Goal: Task Accomplishment & Management: Use online tool/utility

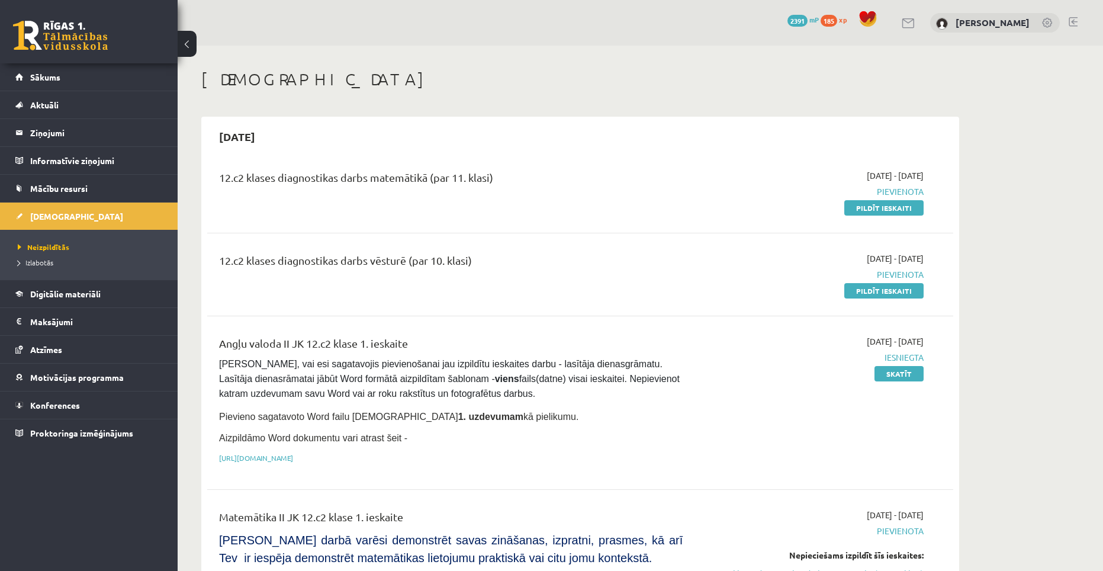
scroll to position [178, 0]
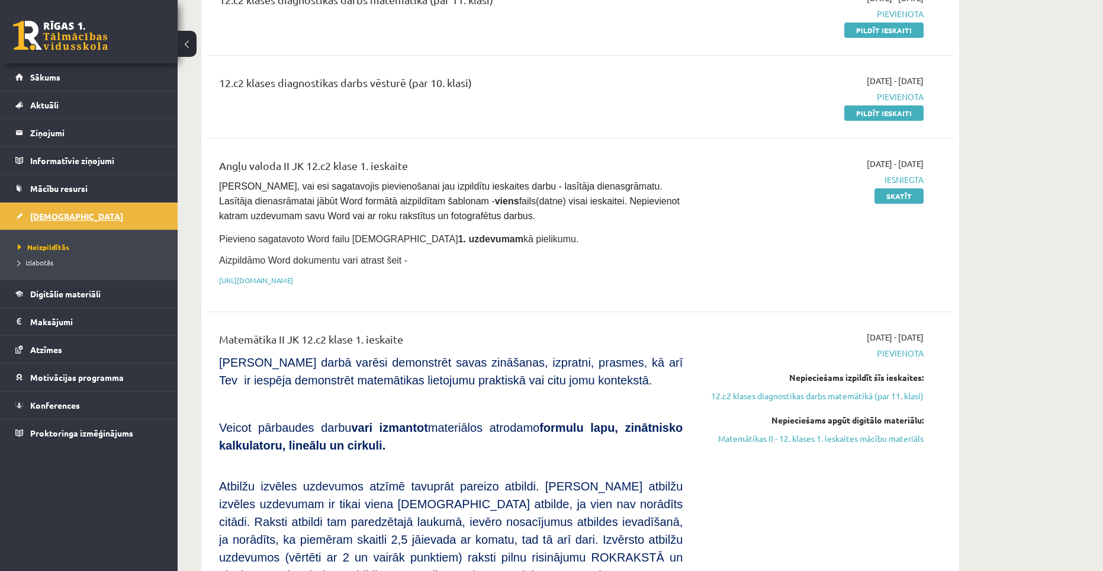
click at [71, 211] on link "[DEMOGRAPHIC_DATA]" at bounding box center [88, 215] width 147 height 27
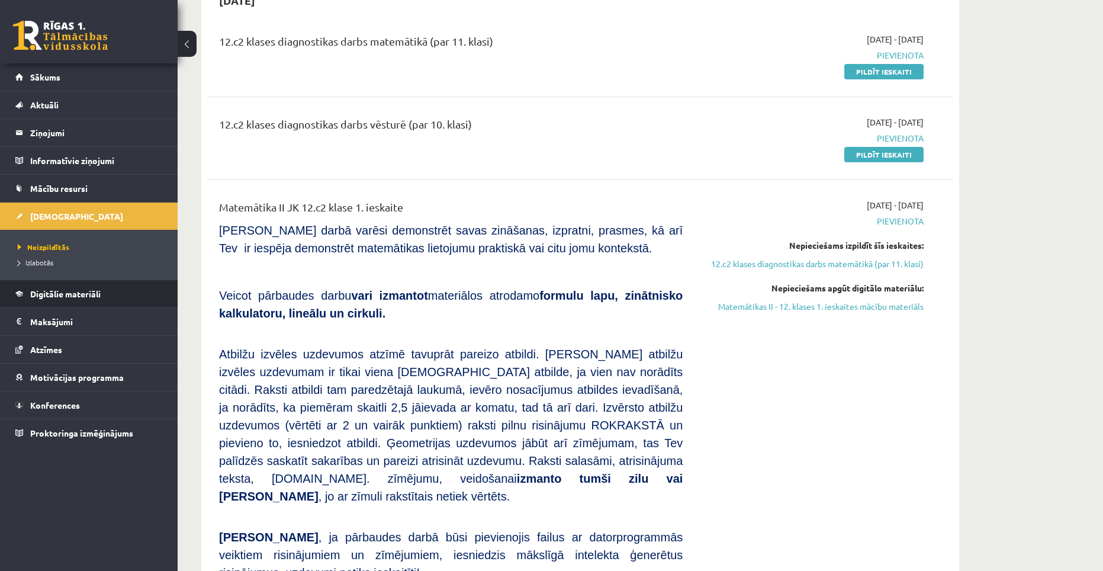
scroll to position [118, 0]
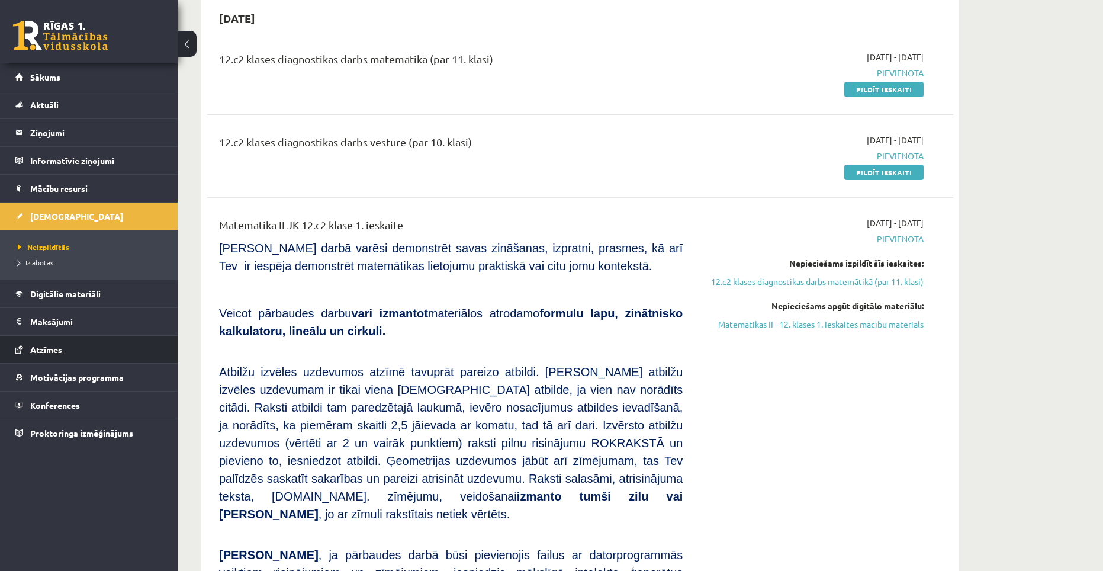
click at [57, 349] on span "Atzīmes" at bounding box center [46, 349] width 32 height 11
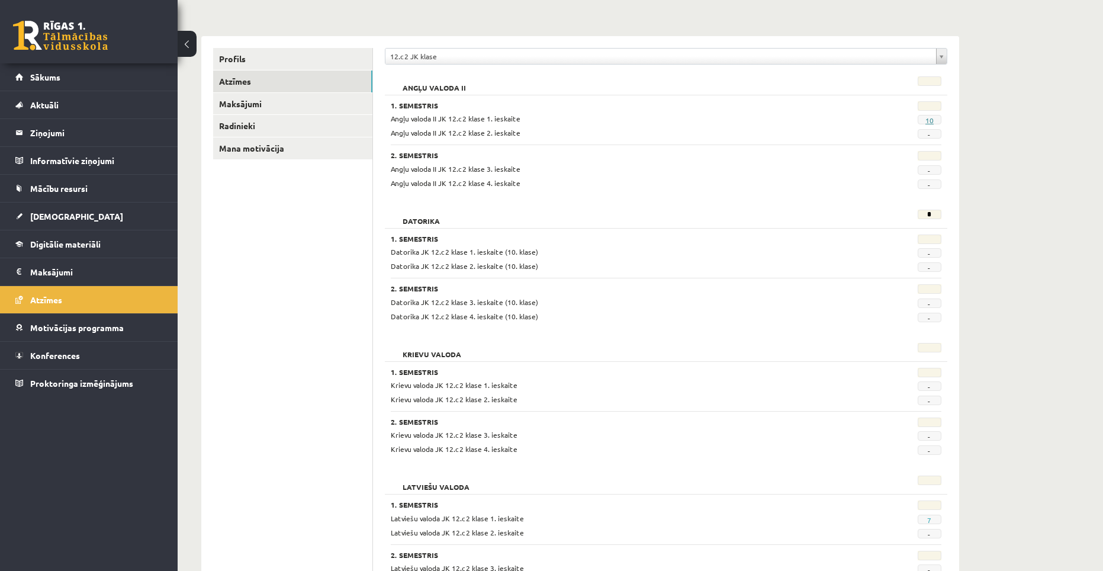
click at [931, 120] on link "10" at bounding box center [929, 119] width 8 height 9
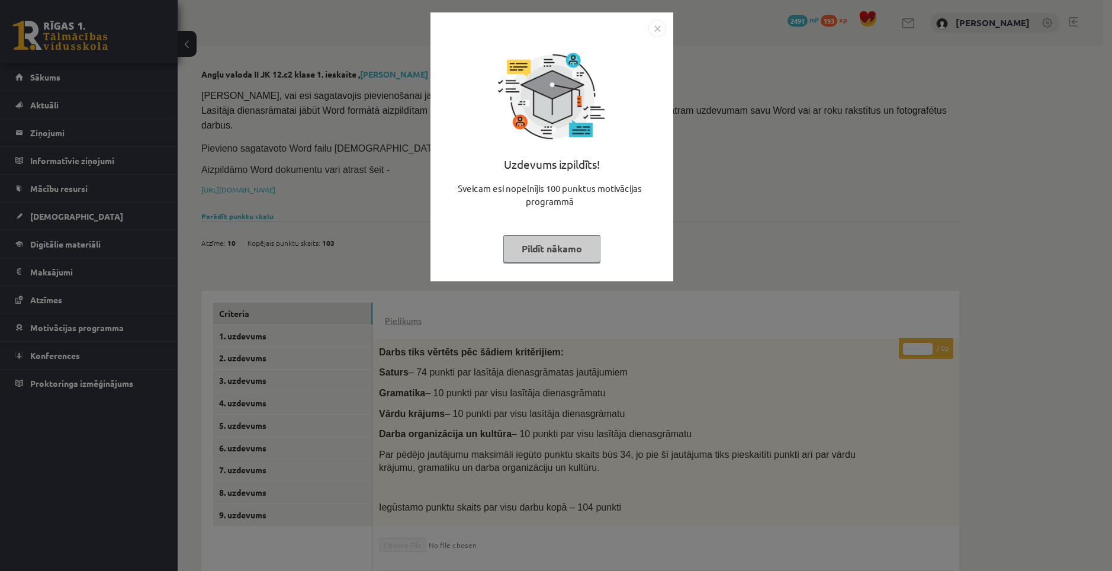
click at [578, 242] on button "Pildīt nākamo" at bounding box center [551, 248] width 97 height 27
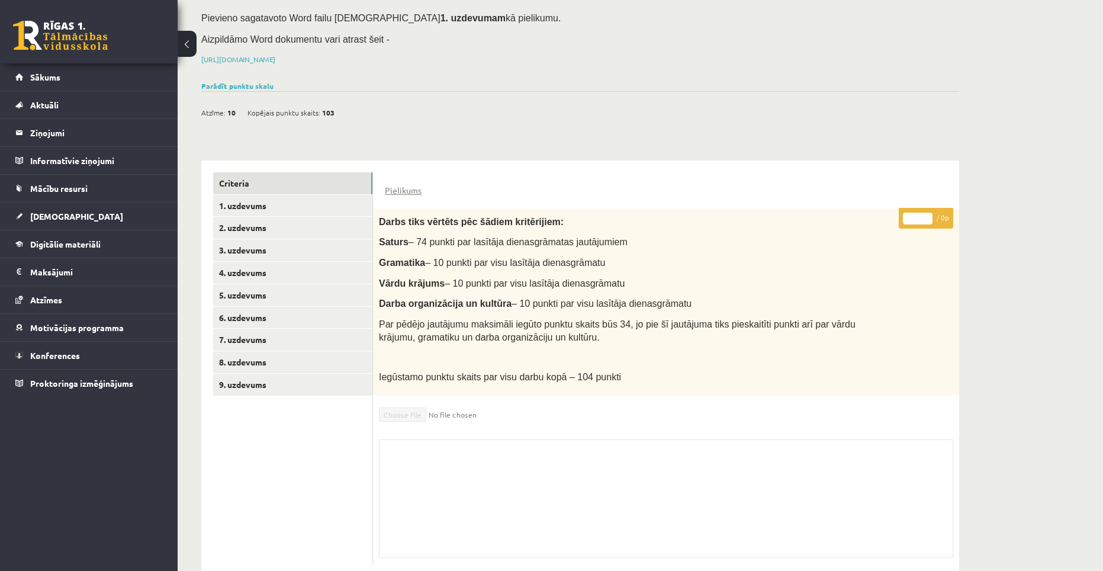
scroll to position [142, 0]
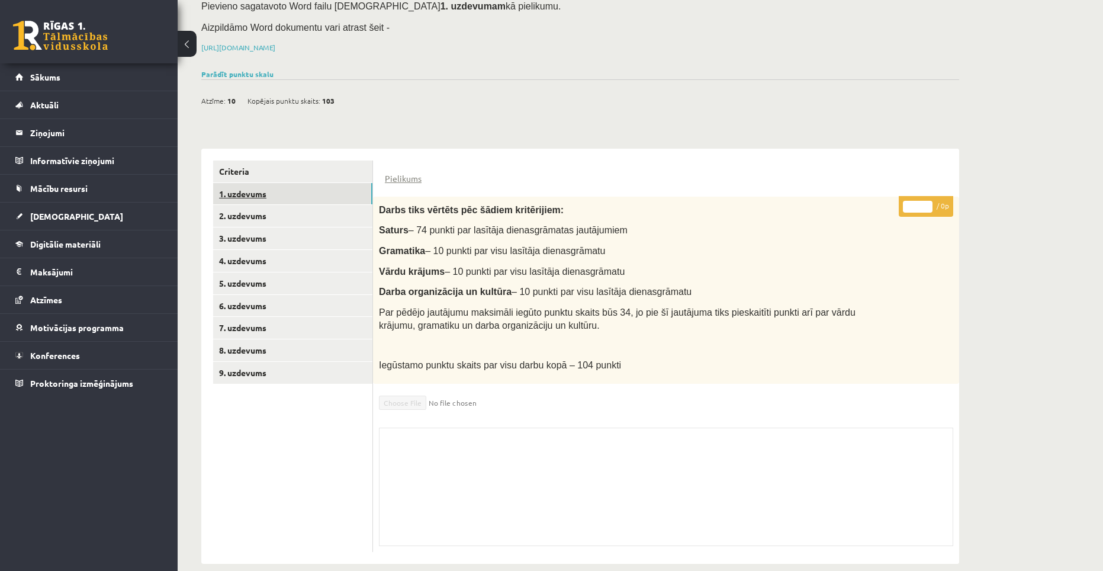
click at [285, 183] on link "1. uzdevums" at bounding box center [292, 194] width 159 height 22
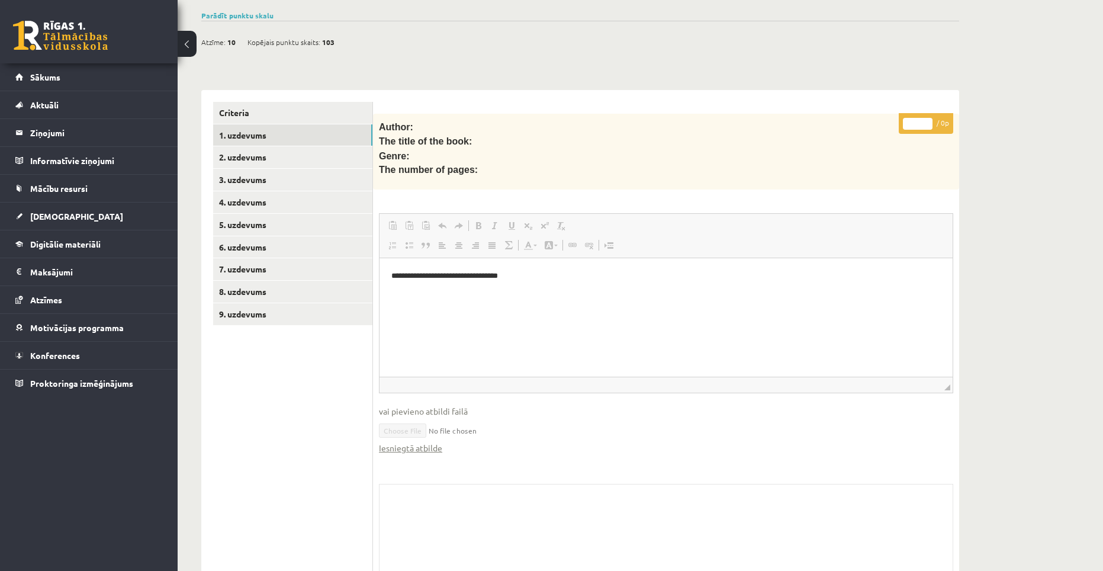
scroll to position [197, 0]
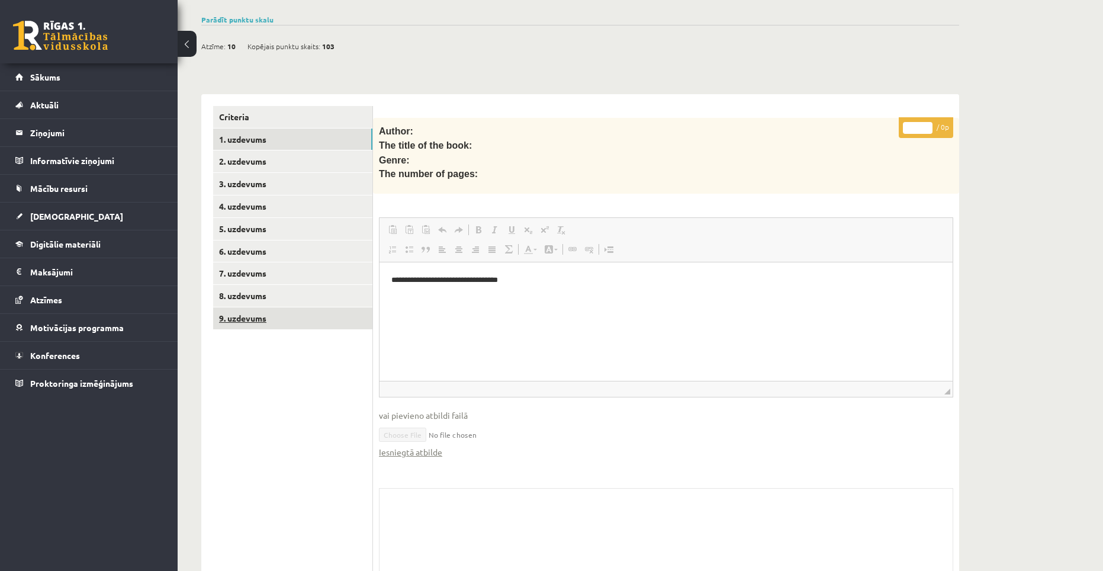
click at [250, 307] on link "9. uzdevums" at bounding box center [292, 318] width 159 height 22
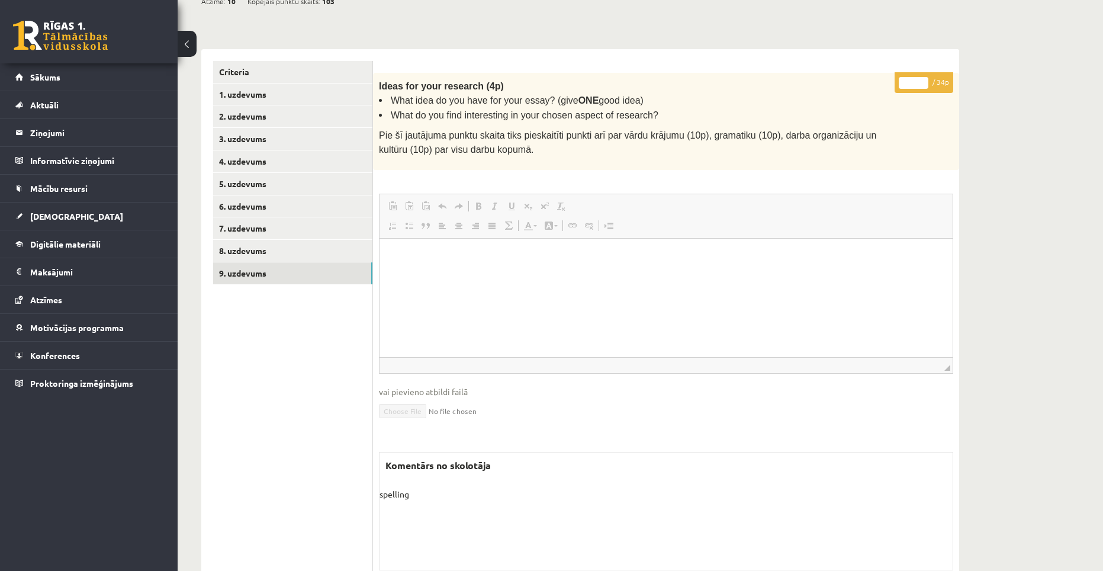
scroll to position [204, 0]
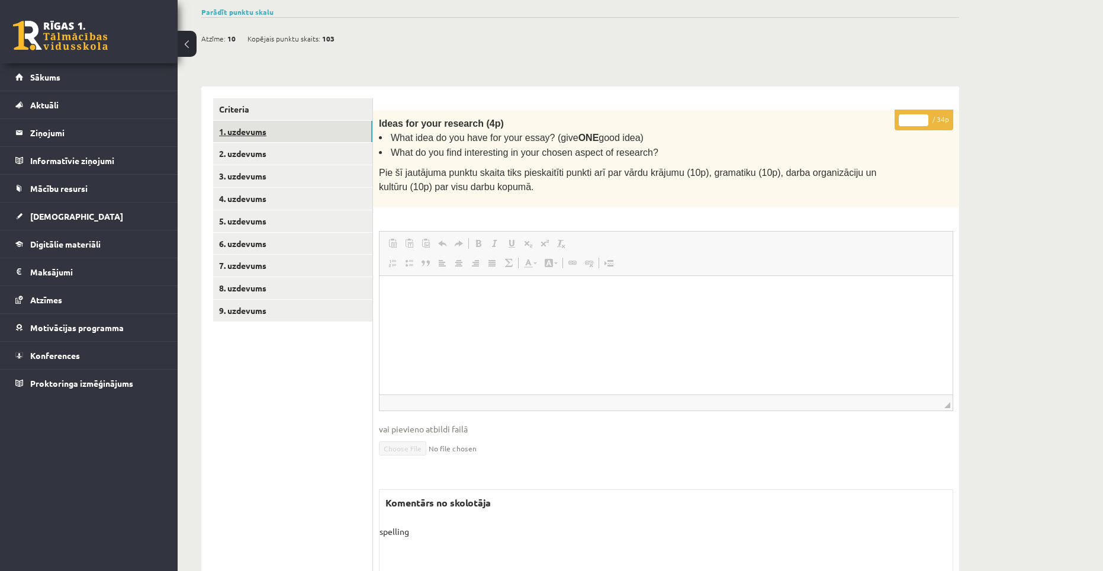
click at [279, 121] on link "1. uzdevums" at bounding box center [292, 132] width 159 height 22
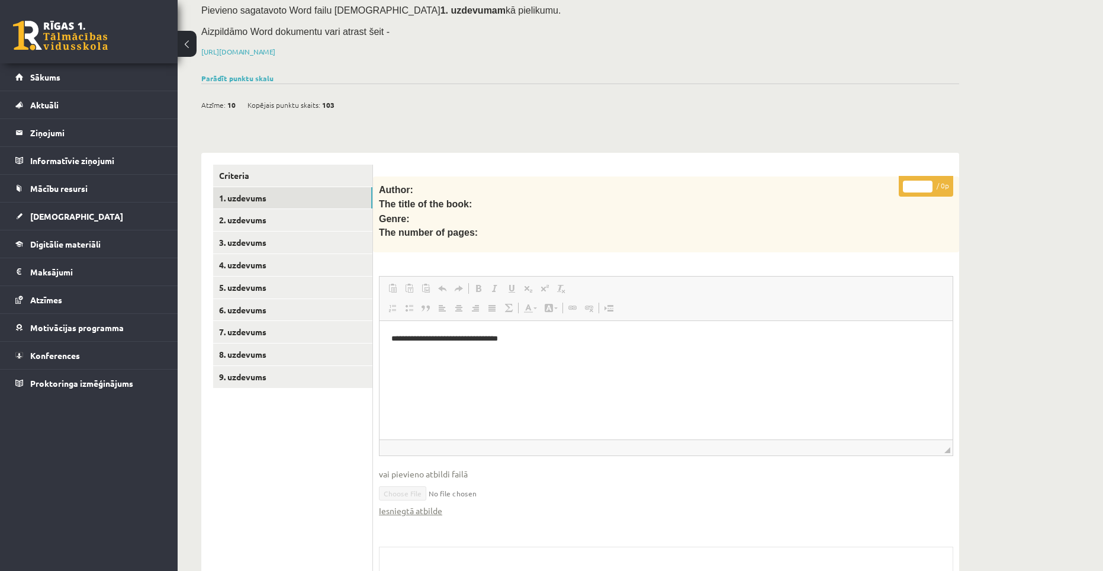
scroll to position [0, 0]
click at [295, 209] on link "2. uzdevums" at bounding box center [292, 220] width 159 height 22
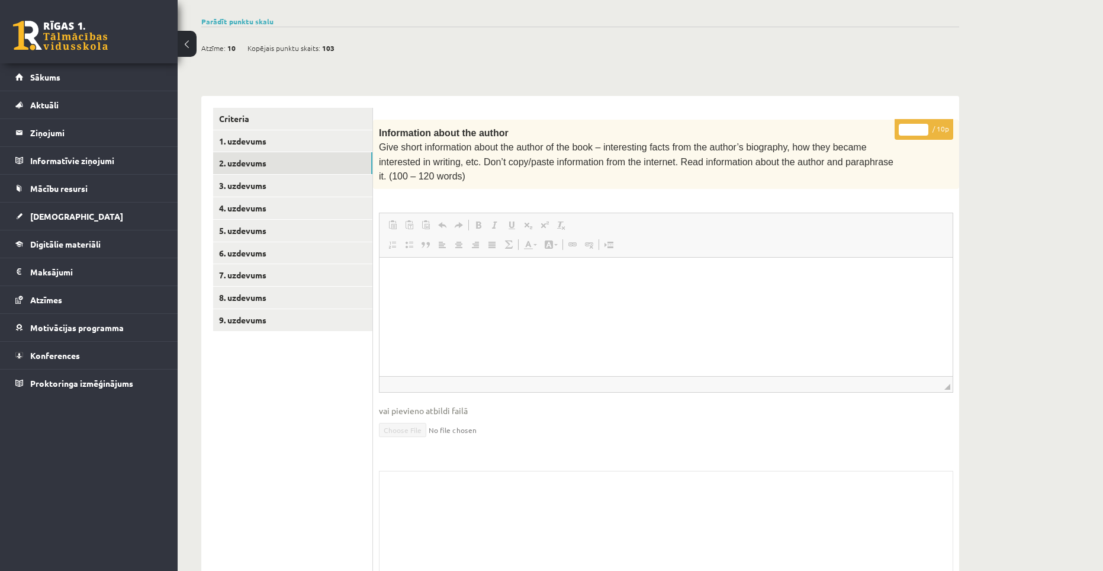
scroll to position [223, 0]
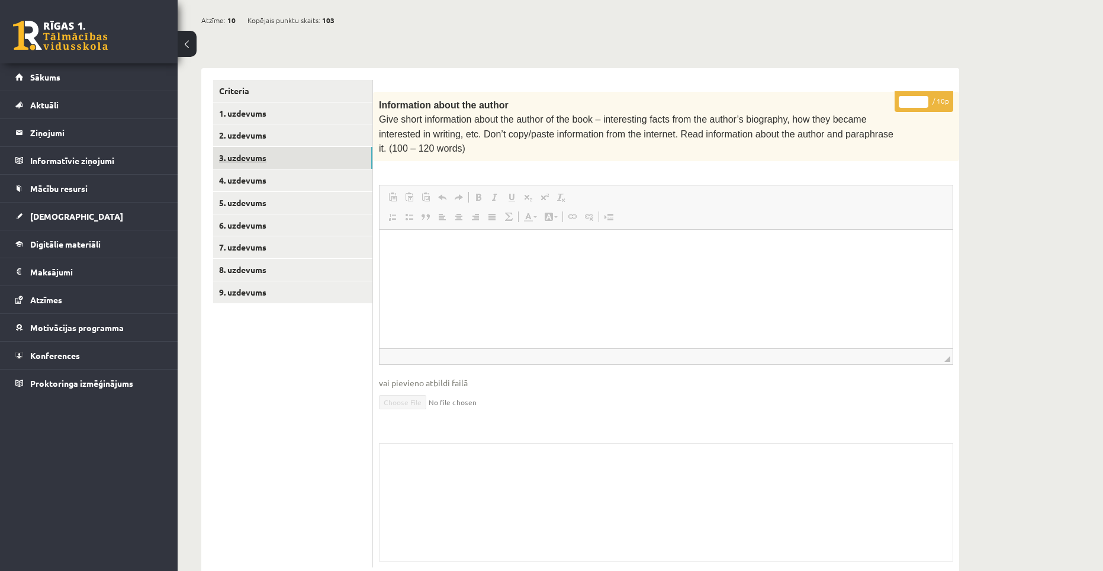
click at [281, 147] on link "3. uzdevums" at bounding box center [292, 158] width 159 height 22
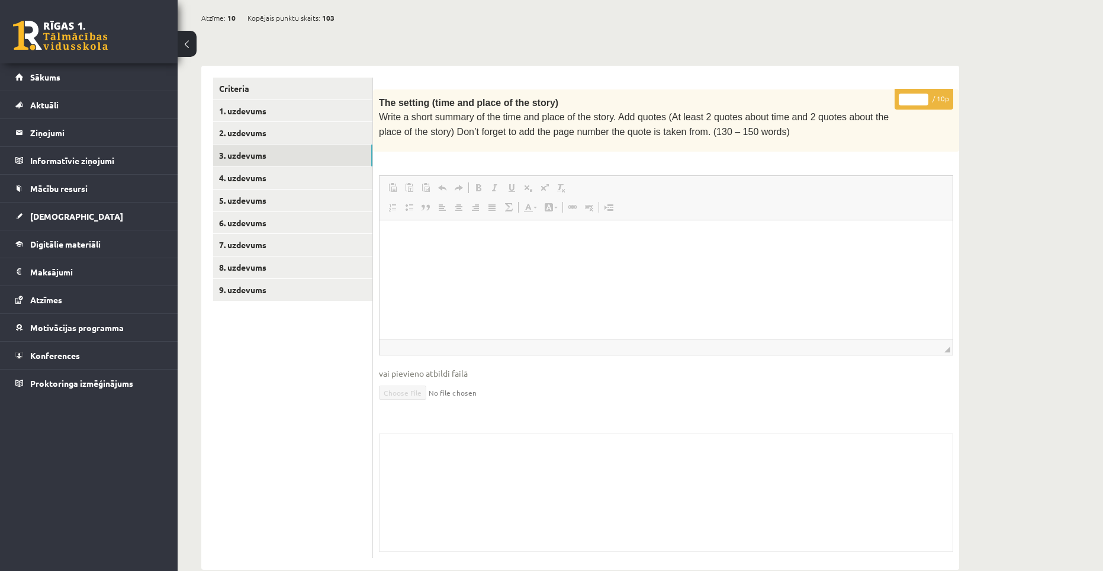
scroll to position [230, 0]
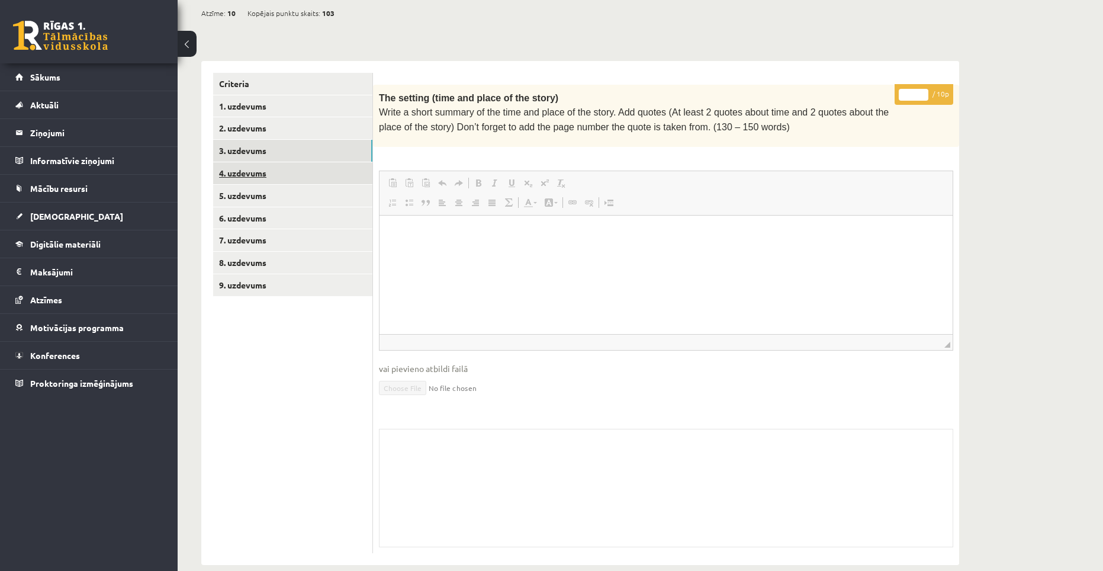
click at [272, 163] on link "4. uzdevums" at bounding box center [292, 173] width 159 height 22
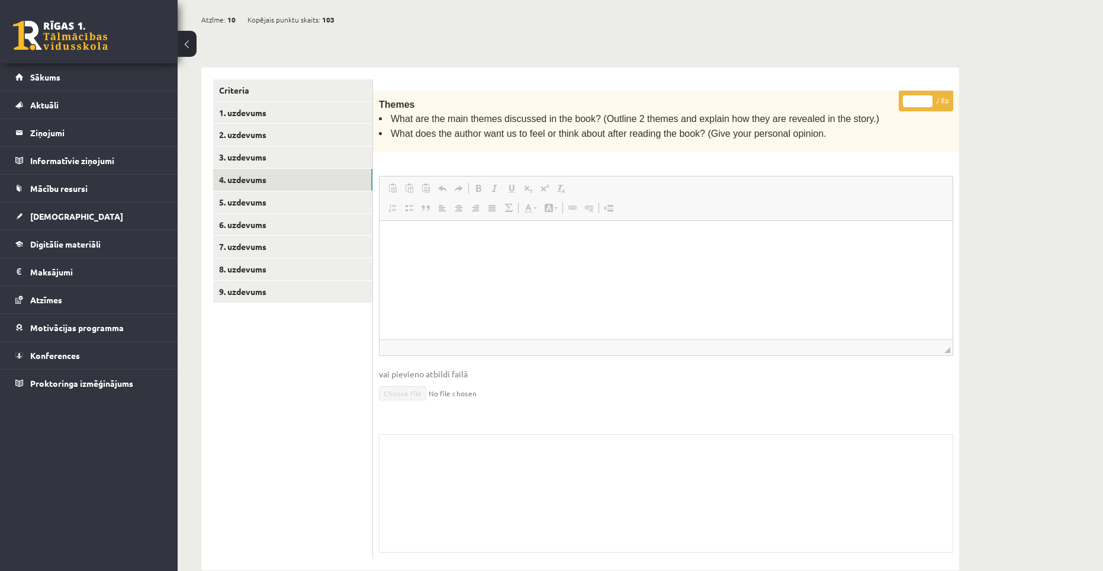
scroll to position [229, 0]
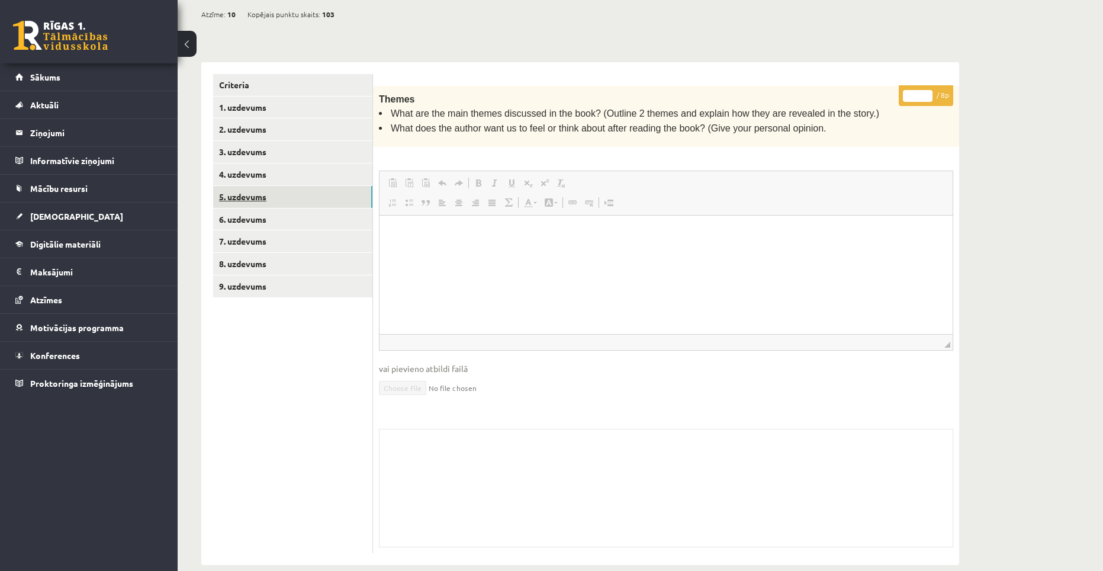
click at [259, 186] on link "5. uzdevums" at bounding box center [292, 197] width 159 height 22
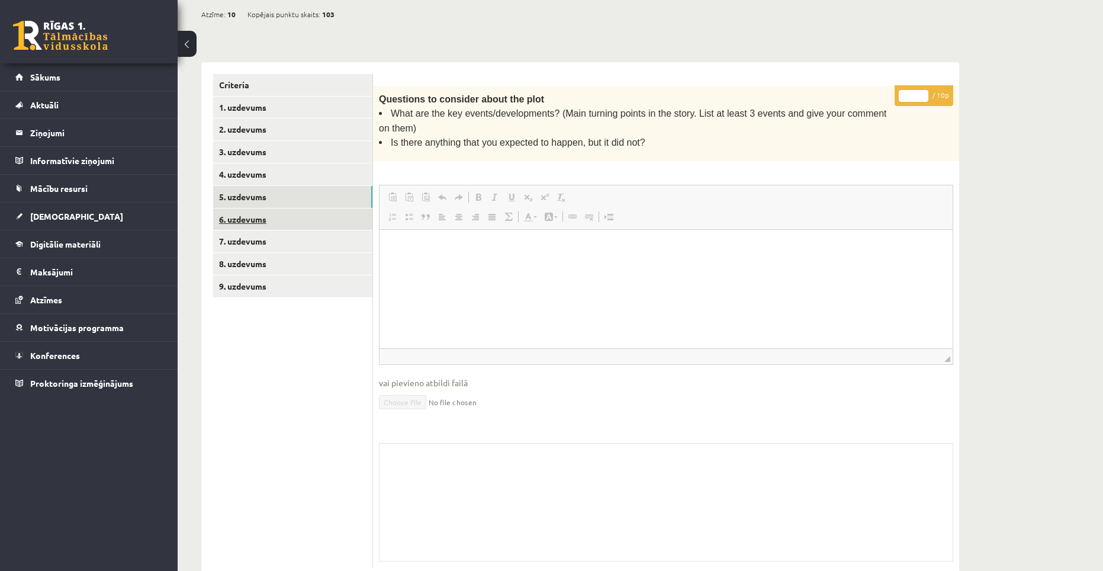
click at [262, 208] on link "6. uzdevums" at bounding box center [292, 219] width 159 height 22
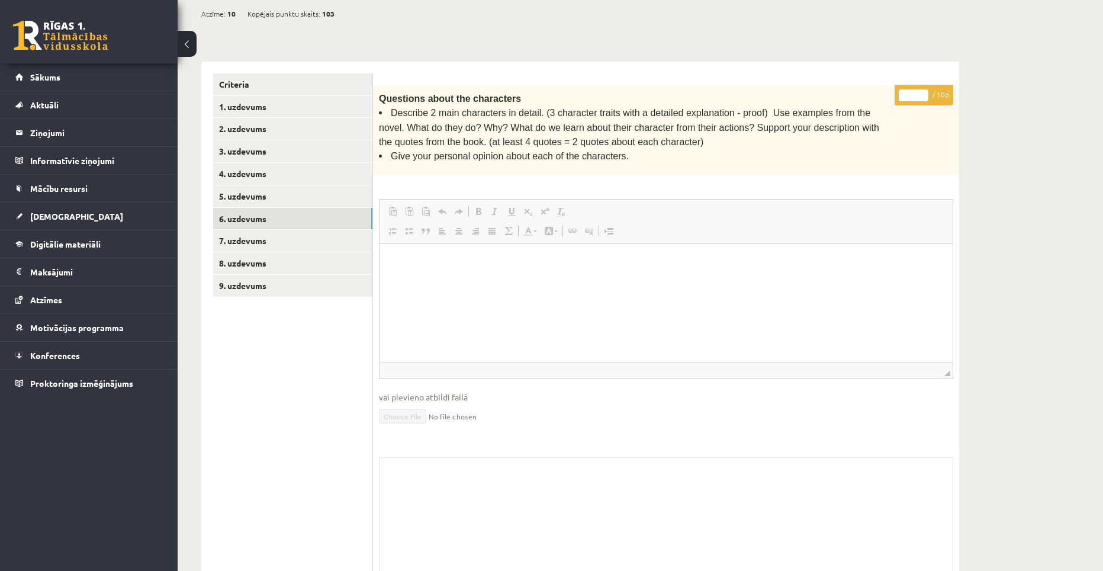
scroll to position [256, 0]
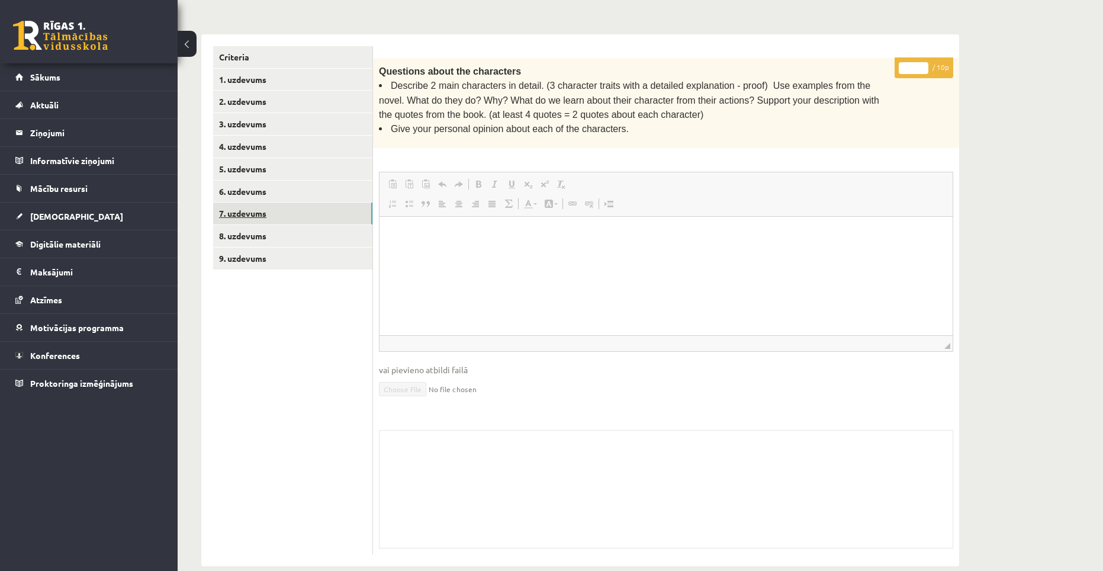
click at [266, 204] on link "7. uzdevums" at bounding box center [292, 213] width 159 height 22
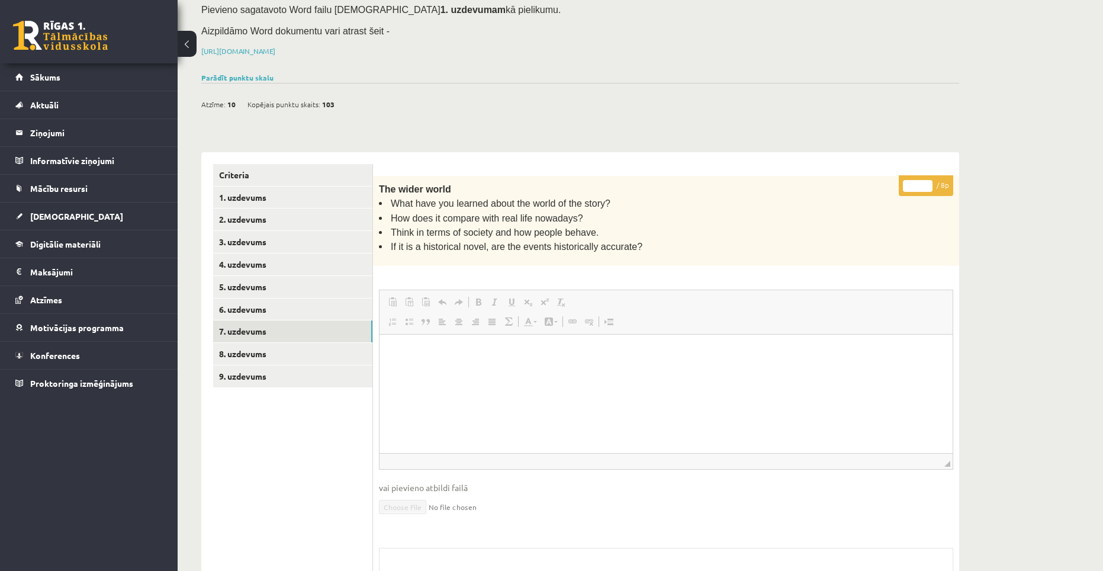
scroll to position [0, 0]
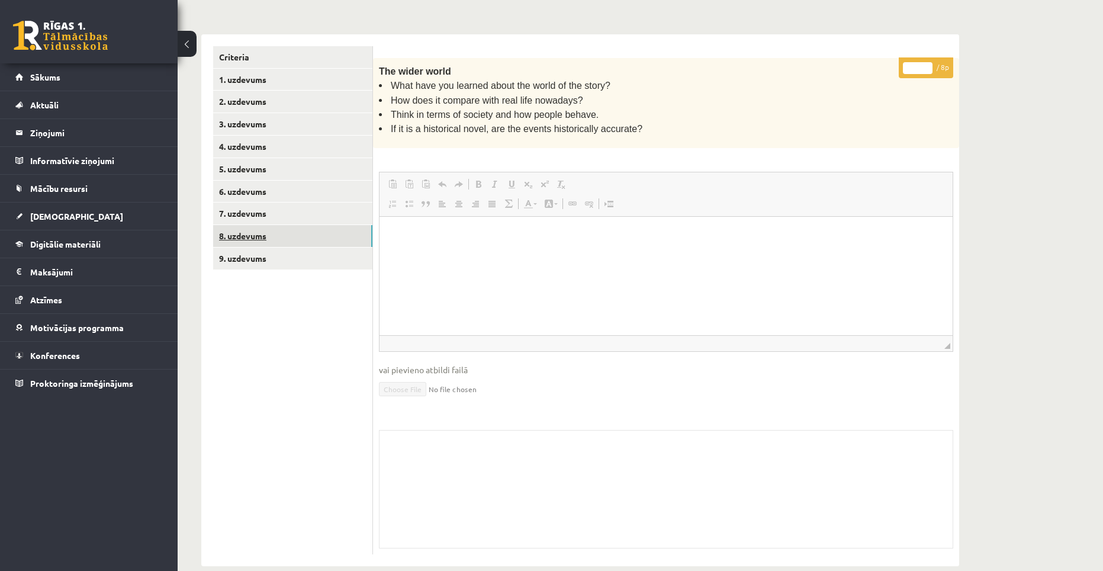
click at [263, 225] on link "8. uzdevums" at bounding box center [292, 236] width 159 height 22
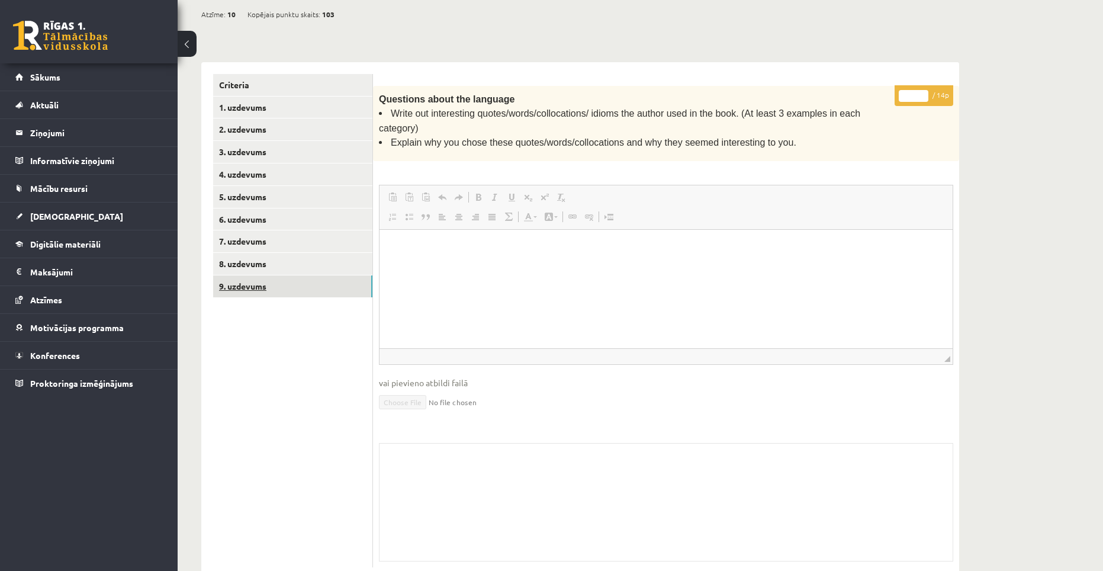
click at [280, 275] on link "9. uzdevums" at bounding box center [292, 286] width 159 height 22
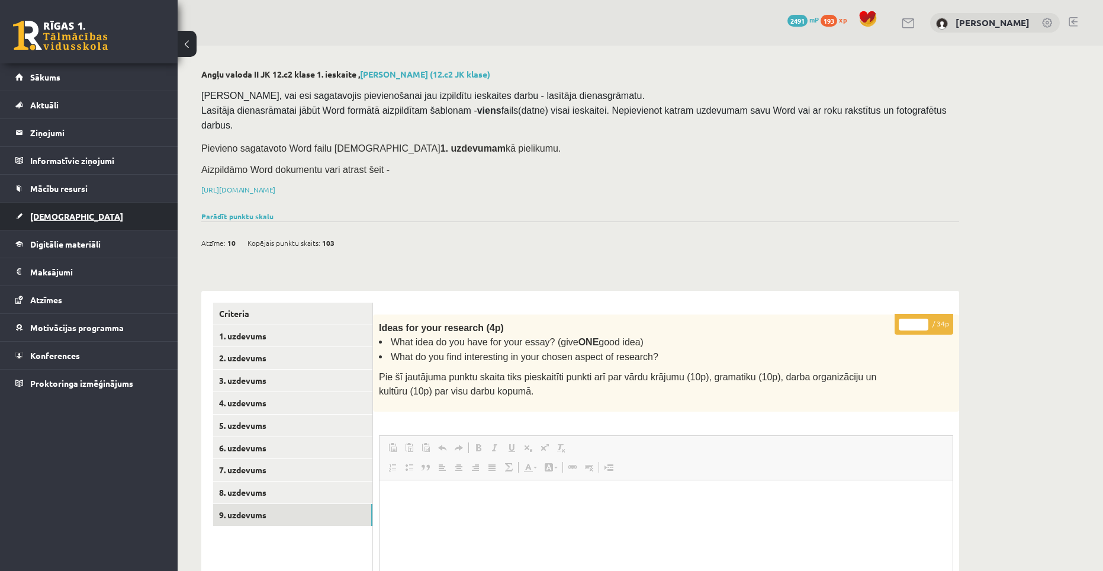
click at [72, 214] on link "[DEMOGRAPHIC_DATA]" at bounding box center [88, 215] width 147 height 27
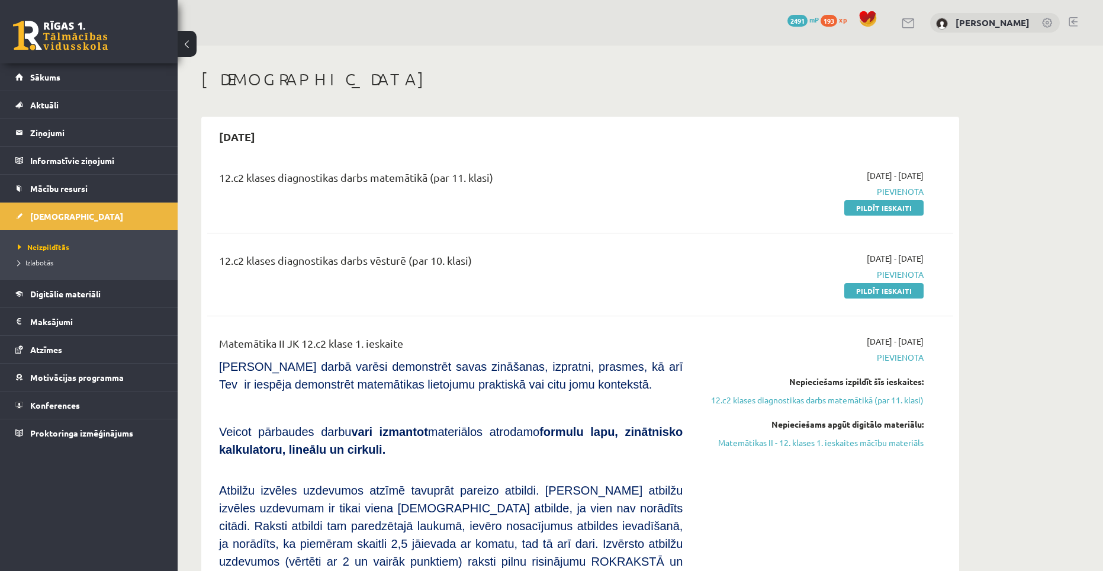
click at [819, 21] on span "mP" at bounding box center [813, 19] width 9 height 9
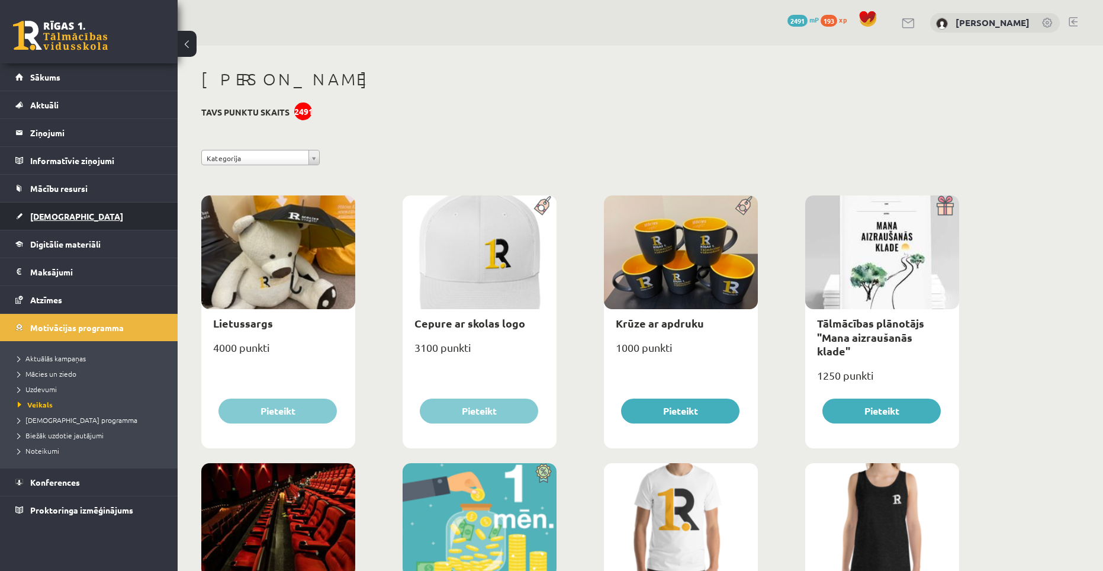
click at [60, 212] on span "[DEMOGRAPHIC_DATA]" at bounding box center [76, 216] width 93 height 11
